Goal: Navigation & Orientation: Find specific page/section

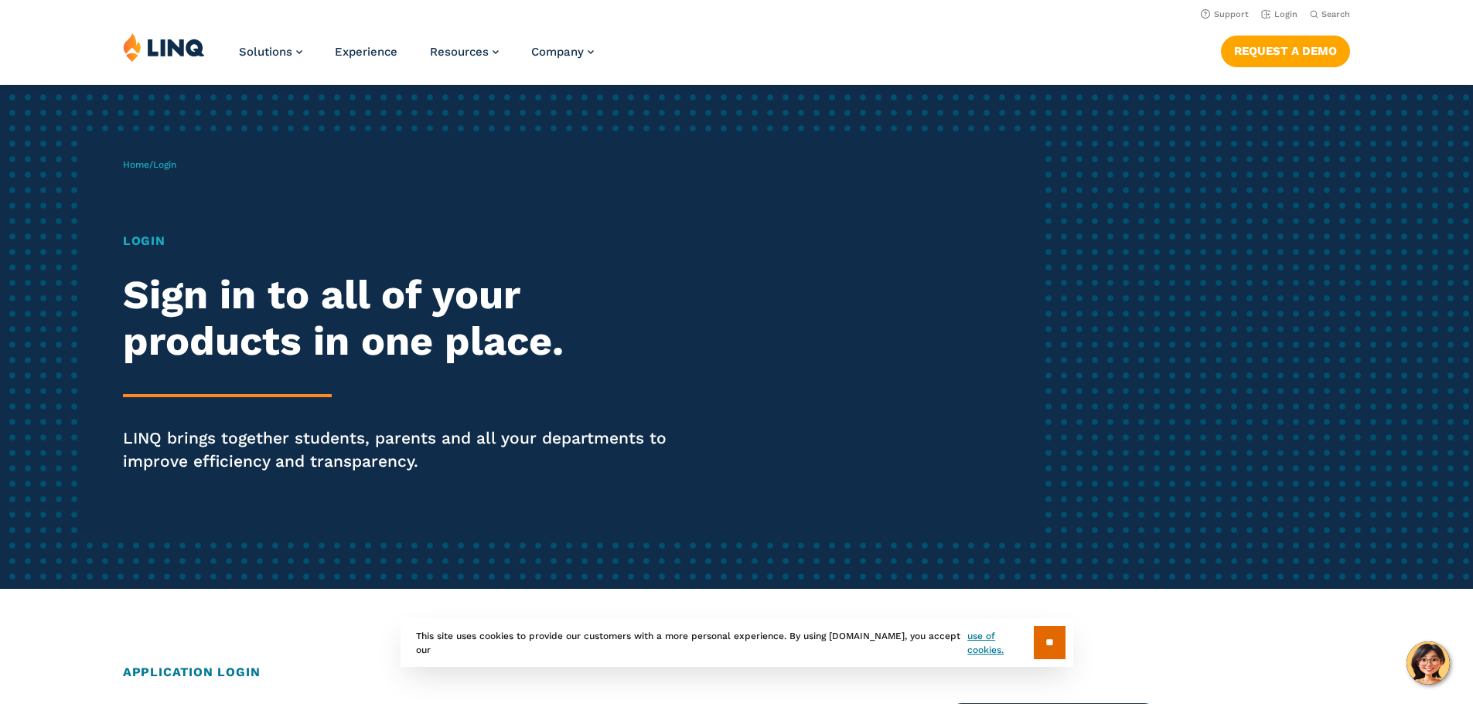
click at [168, 168] on span "Login" at bounding box center [164, 164] width 23 height 11
click at [169, 168] on span "Login" at bounding box center [164, 164] width 23 height 11
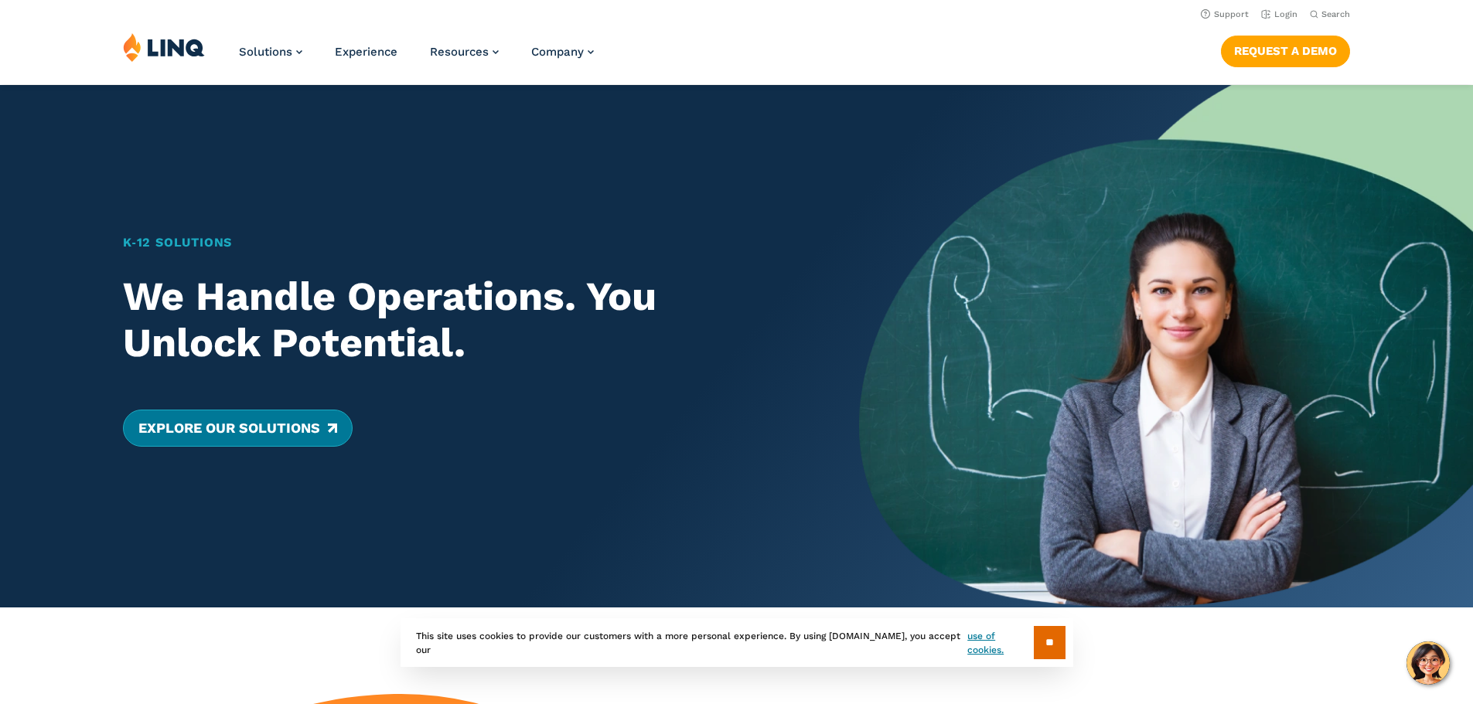
click at [293, 421] on link "Explore Our Solutions" at bounding box center [238, 428] width 230 height 37
